Goal: Task Accomplishment & Management: Complete application form

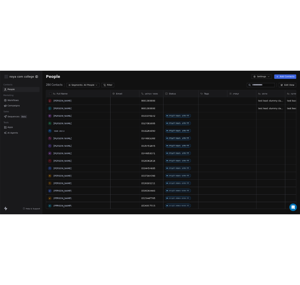
scroll to position [248, 512]
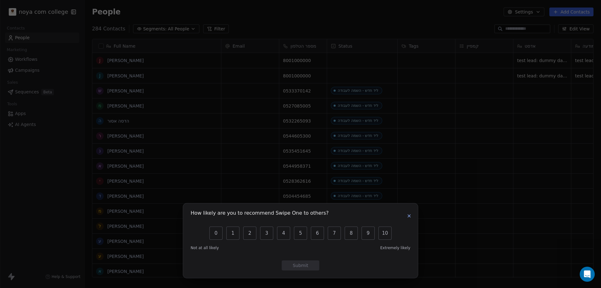
click at [408, 215] on icon "button" at bounding box center [409, 215] width 5 height 5
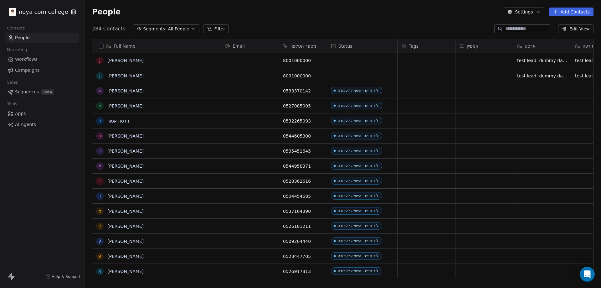
click at [562, 13] on button "Add Contacts" at bounding box center [572, 12] width 44 height 9
click at [587, 26] on span "Create new contact" at bounding box center [574, 25] width 43 height 7
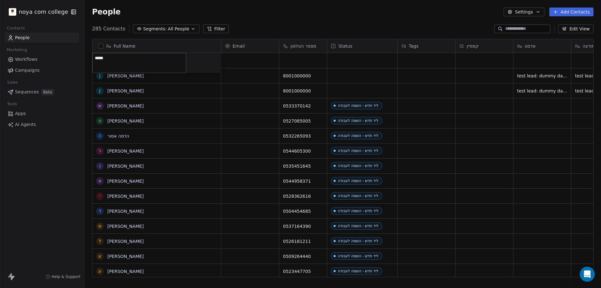
type textarea "******"
click at [292, 59] on div "grid" at bounding box center [303, 60] width 48 height 15
click at [292, 59] on input at bounding box center [303, 60] width 45 height 13
type input "**********"
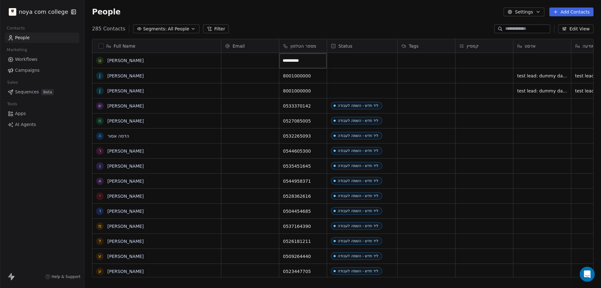
click at [355, 59] on html "noya com college Contacts People Marketing Workflows Campaigns Sales Sequences …" at bounding box center [300, 144] width 601 height 288
click at [355, 58] on div "grid" at bounding box center [362, 60] width 70 height 15
click at [355, 59] on div "grid" at bounding box center [362, 60] width 70 height 15
click at [353, 64] on div "grid" at bounding box center [362, 60] width 70 height 15
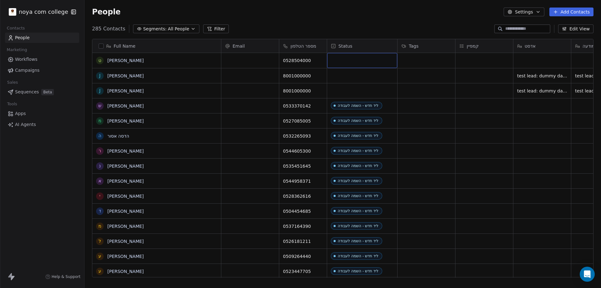
click at [353, 64] on div "grid" at bounding box center [362, 60] width 70 height 15
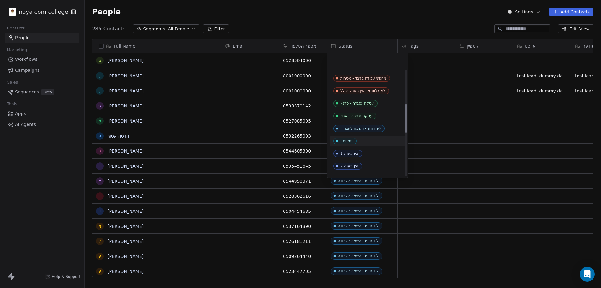
scroll to position [125, 0]
click at [357, 112] on div "ליד חדש - השמה לעבודה" at bounding box center [360, 113] width 41 height 4
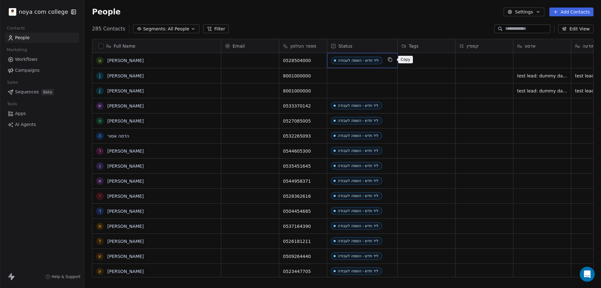
click at [390, 60] on icon "grid" at bounding box center [389, 59] width 3 height 3
click at [573, 13] on button "Add Contacts" at bounding box center [572, 12] width 44 height 9
click at [571, 20] on div "Create new contact Import from CSV" at bounding box center [571, 30] width 63 height 25
click at [572, 23] on span "Create new contact" at bounding box center [574, 25] width 43 height 7
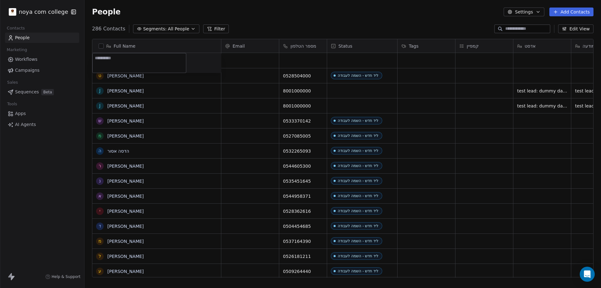
click at [138, 62] on textarea at bounding box center [139, 62] width 93 height 19
type textarea "**********"
click at [294, 61] on html "noya com college Contacts People Marketing Workflows Campaigns Sales Sequences …" at bounding box center [300, 144] width 601 height 288
click at [294, 61] on div "grid" at bounding box center [303, 60] width 48 height 15
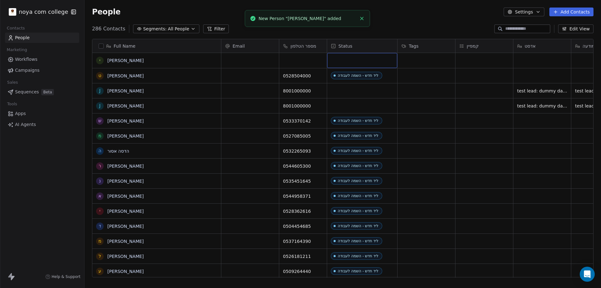
click at [348, 56] on div "grid" at bounding box center [362, 60] width 70 height 15
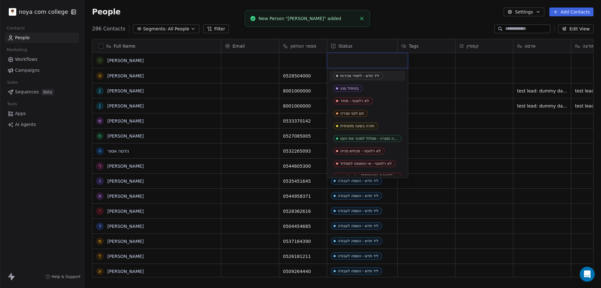
click at [348, 57] on input "text" at bounding box center [367, 60] width 73 height 7
type input "**********"
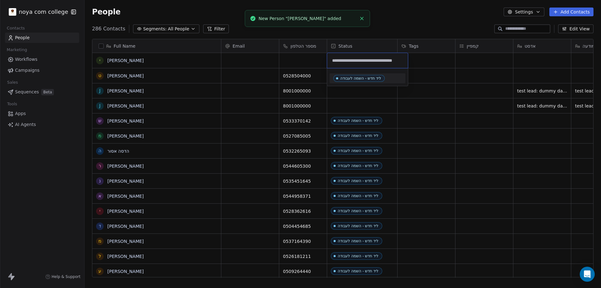
click at [301, 61] on html "noya com college Contacts People Marketing Workflows Campaigns Sales Sequences …" at bounding box center [300, 144] width 601 height 288
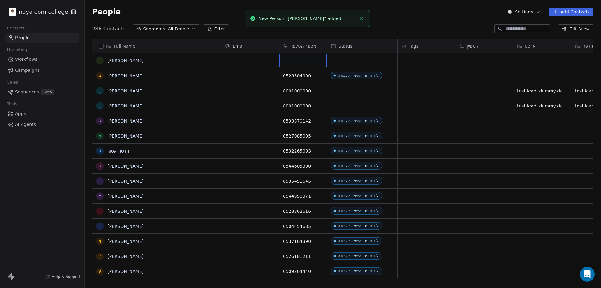
click at [301, 61] on div "grid" at bounding box center [303, 60] width 48 height 15
click at [292, 56] on div "grid" at bounding box center [303, 60] width 48 height 15
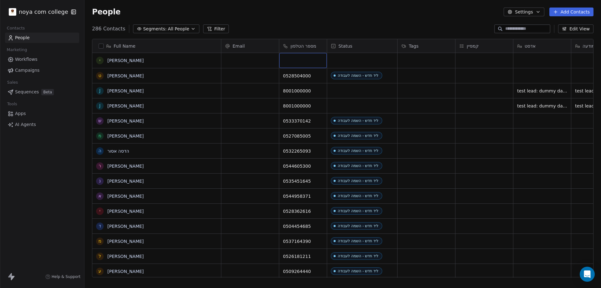
click at [292, 56] on div "grid" at bounding box center [303, 60] width 48 height 15
click at [292, 56] on input at bounding box center [303, 60] width 45 height 13
type input "**********"
click at [348, 62] on html "noya com college Contacts People Marketing Workflows Campaigns Sales Sequences …" at bounding box center [300, 144] width 601 height 288
click at [348, 61] on html "noya com college Contacts People Marketing Workflows Campaigns Sales Sequences …" at bounding box center [300, 144] width 601 height 288
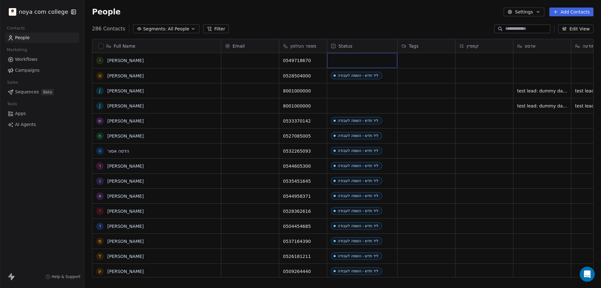
click at [348, 61] on div "grid" at bounding box center [362, 60] width 70 height 15
click at [344, 58] on div "grid" at bounding box center [362, 60] width 70 height 15
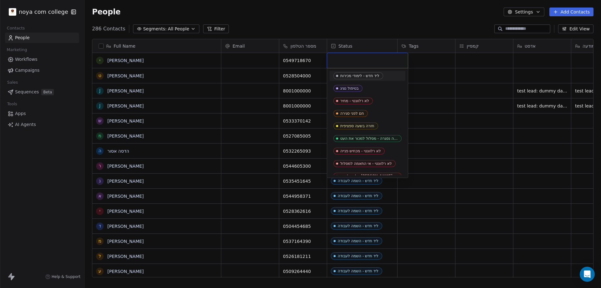
click at [344, 58] on input "text" at bounding box center [367, 60] width 73 height 7
type input "**********"
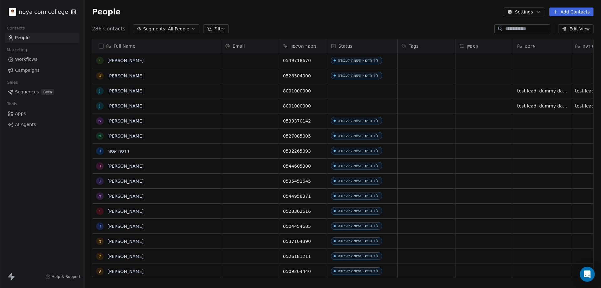
click at [575, 12] on button "Add Contacts" at bounding box center [572, 12] width 44 height 9
click at [566, 23] on span "Create new contact" at bounding box center [574, 25] width 43 height 7
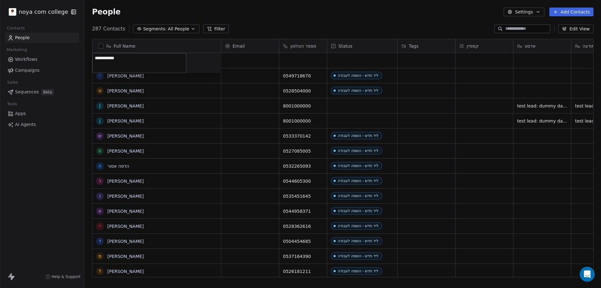
type textarea "**********"
click at [293, 57] on html "noya com college Contacts People Marketing Workflows Campaigns Sales Sequences …" at bounding box center [300, 144] width 601 height 288
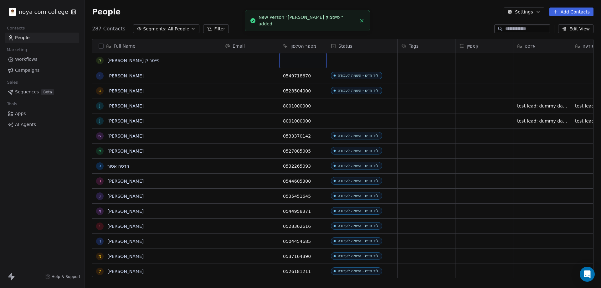
click at [313, 63] on div "grid" at bounding box center [303, 60] width 48 height 15
click at [313, 63] on input at bounding box center [303, 60] width 45 height 13
type input "**********"
click at [347, 58] on html "noya com college Contacts People Marketing Workflows Campaigns Sales Sequences …" at bounding box center [300, 144] width 601 height 288
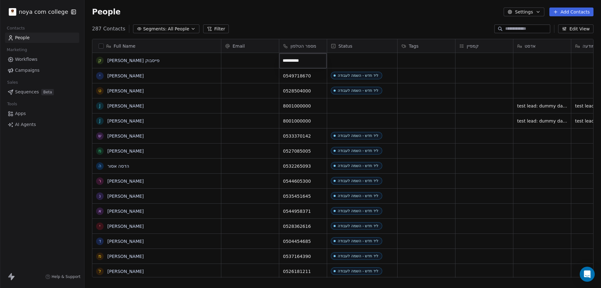
click at [347, 58] on html "noya com college Contacts People Marketing Workflows Campaigns Sales Sequences …" at bounding box center [300, 144] width 601 height 288
click at [348, 58] on div "grid" at bounding box center [362, 60] width 70 height 15
click at [347, 62] on div "grid" at bounding box center [362, 60] width 70 height 15
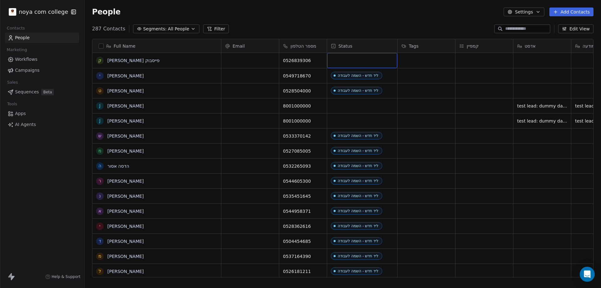
click at [347, 62] on div "grid" at bounding box center [362, 60] width 70 height 15
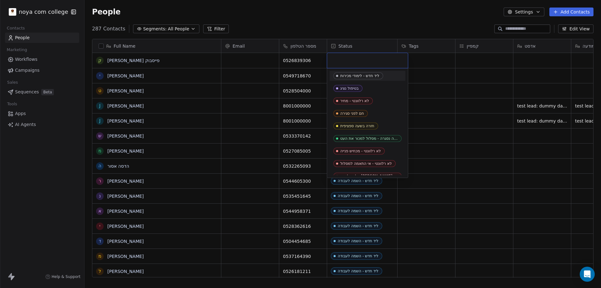
click at [348, 62] on input "text" at bounding box center [367, 60] width 73 height 7
click at [349, 60] on input "text" at bounding box center [367, 60] width 73 height 7
paste input "**********"
type input "**********"
